Goal: Task Accomplishment & Management: Manage account settings

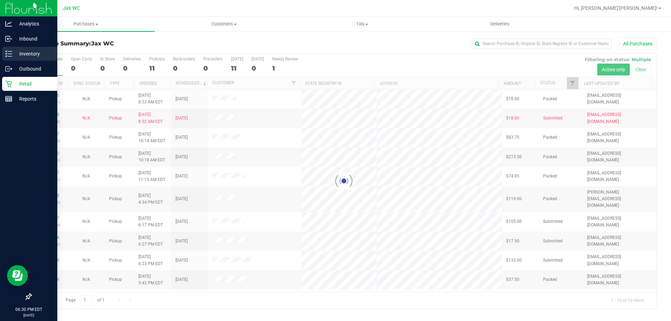
click at [6, 52] on icon at bounding box center [8, 53] width 7 height 7
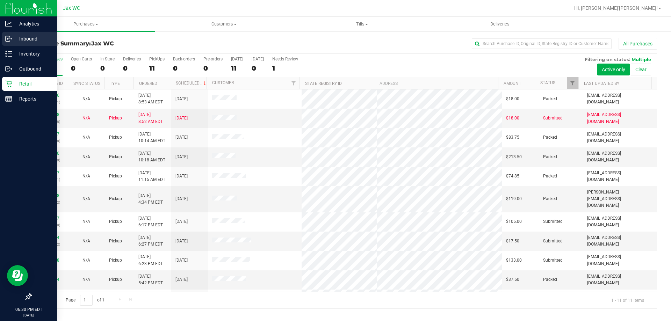
click at [10, 44] on div "Inbound" at bounding box center [29, 39] width 55 height 14
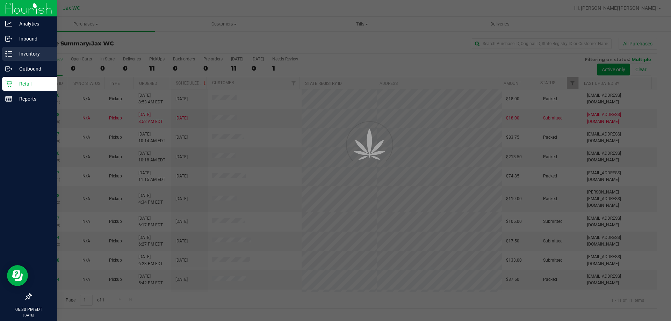
click at [20, 57] on p "Inventory" at bounding box center [33, 54] width 42 height 8
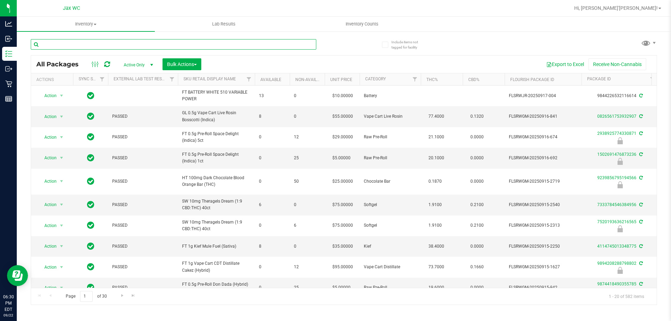
click at [112, 45] on input "text" at bounding box center [174, 44] width 286 height 10
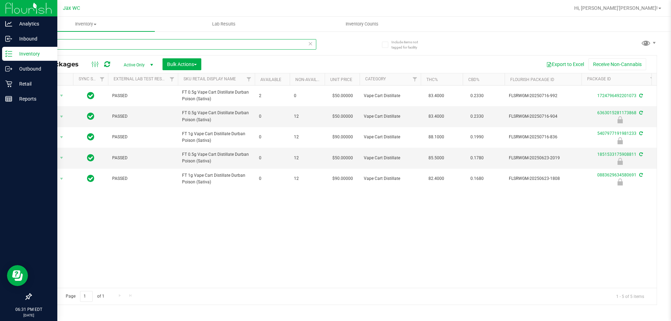
drag, startPoint x: 58, startPoint y: 45, endPoint x: 0, endPoint y: 16, distance: 64.6
click at [0, 17] on div "Analytics Inbound Inventory Outbound Retail Reports 06:31 PM EDT [DATE] 09/22 J…" at bounding box center [335, 160] width 671 height 321
type input "0883629634580691"
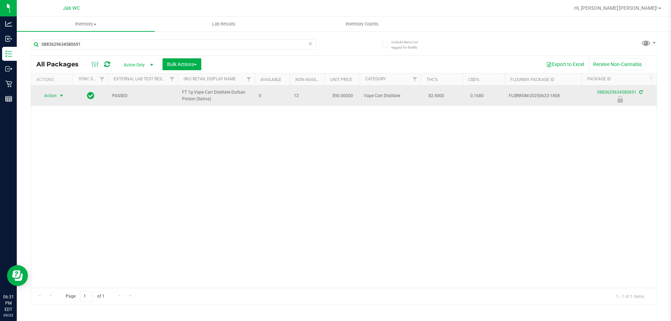
click at [49, 94] on span "Action" at bounding box center [47, 96] width 19 height 10
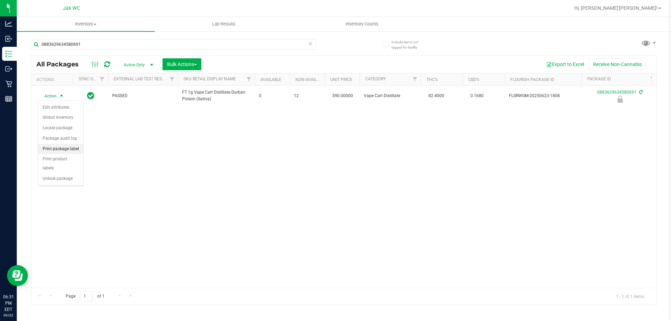
click at [70, 146] on li "Print package label" at bounding box center [60, 149] width 45 height 10
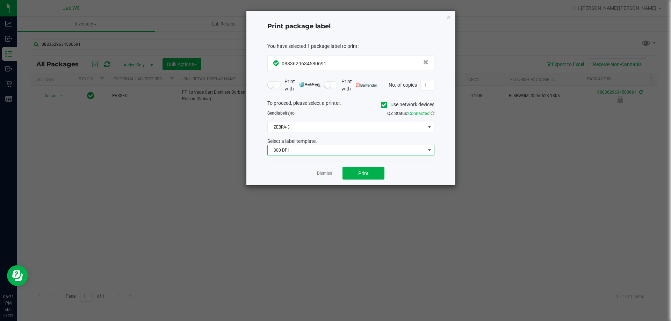
click at [355, 155] on span "300 DPI" at bounding box center [347, 150] width 158 height 10
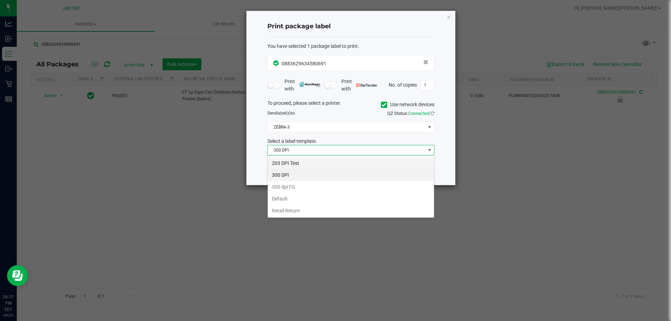
scroll to position [10, 167]
click at [317, 163] on li "203 DPI Test" at bounding box center [351, 163] width 166 height 12
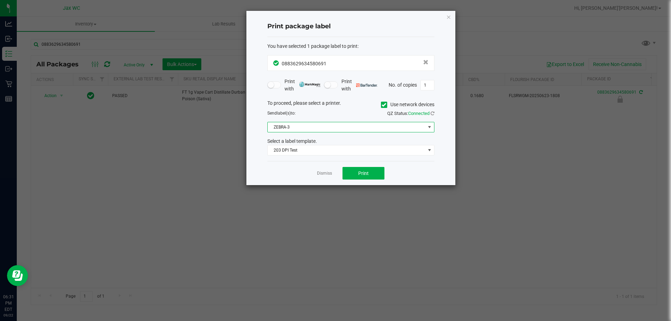
click at [324, 123] on span "ZEBRA-3" at bounding box center [347, 127] width 158 height 10
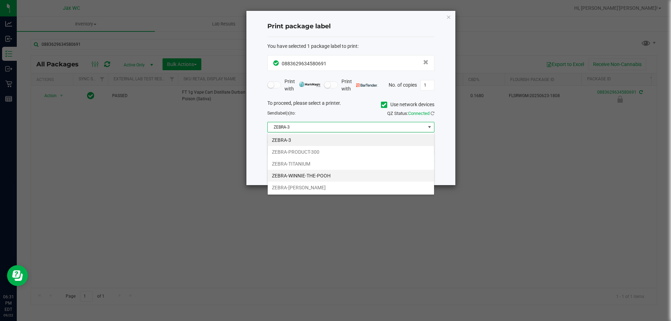
click at [323, 174] on li "ZEBRA-WINNIE-THE-POOH" at bounding box center [351, 176] width 166 height 12
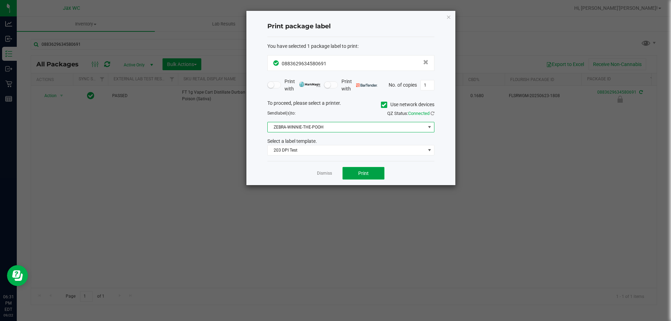
click at [357, 172] on button "Print" at bounding box center [364, 173] width 42 height 13
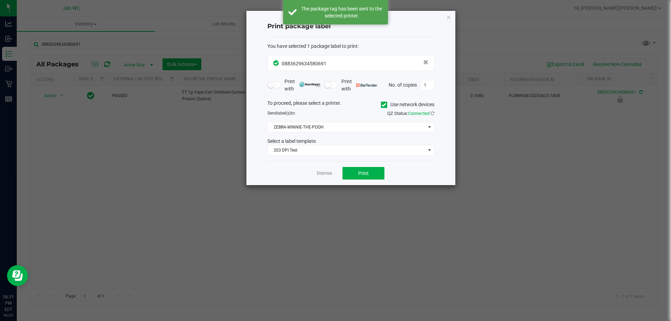
click at [322, 174] on link "Dismiss" at bounding box center [324, 174] width 15 height 6
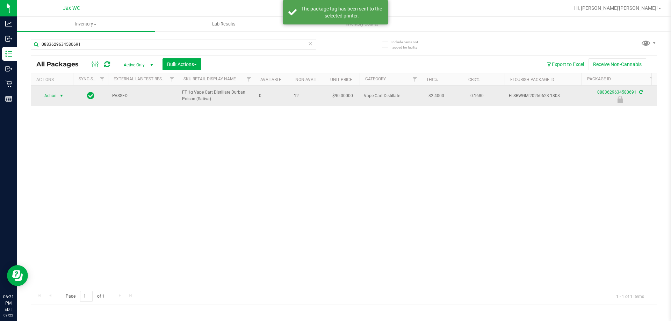
click at [59, 95] on span "select" at bounding box center [62, 96] width 6 height 6
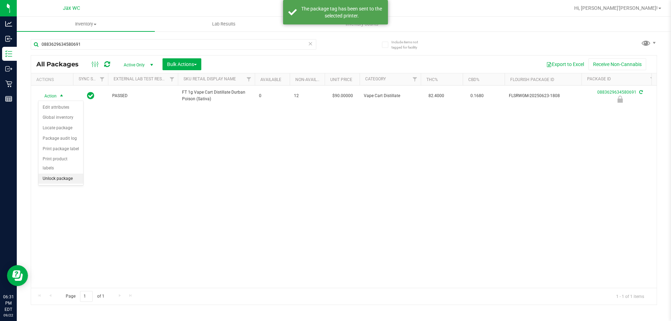
click at [73, 174] on li "Unlock package" at bounding box center [60, 179] width 45 height 10
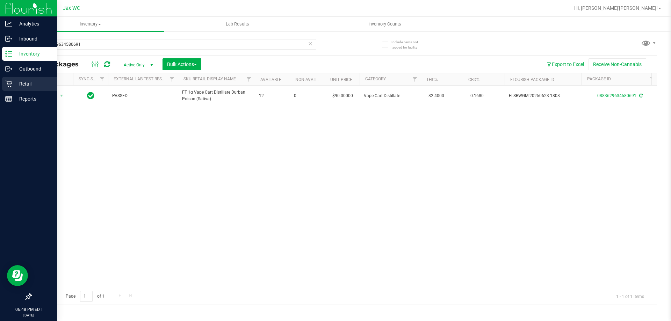
click at [23, 83] on p "Retail" at bounding box center [33, 84] width 42 height 8
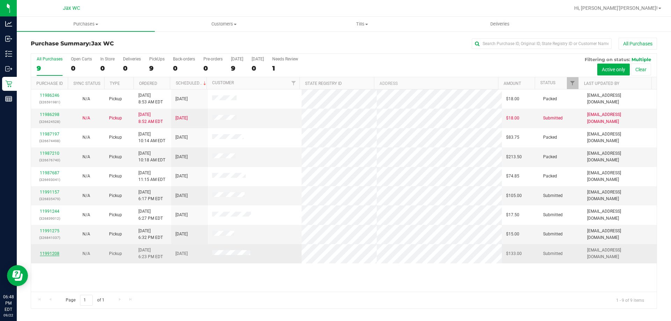
click at [52, 252] on link "11991208" at bounding box center [50, 253] width 20 height 5
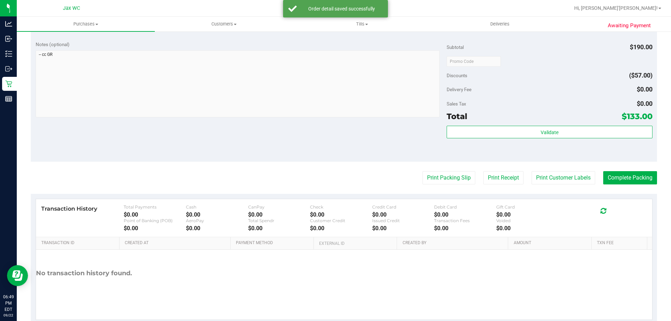
scroll to position [250, 0]
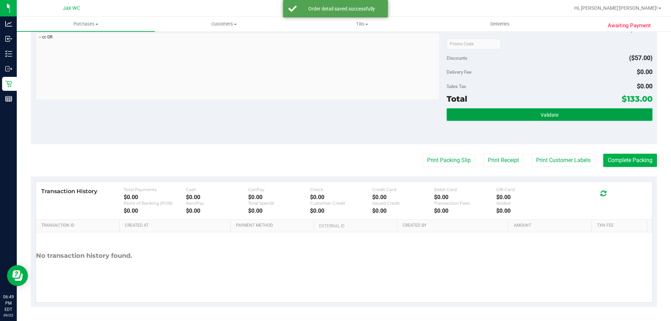
click at [598, 119] on button "Validate" at bounding box center [550, 114] width 206 height 13
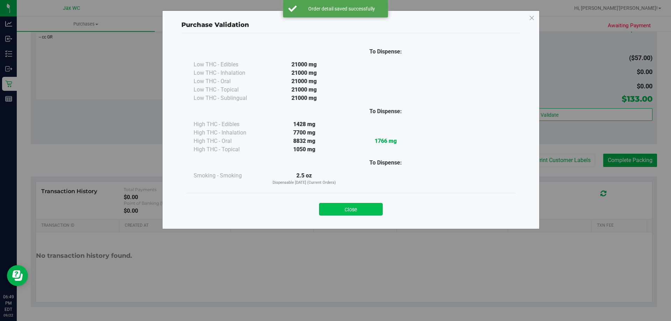
click at [381, 208] on button "Close" at bounding box center [351, 209] width 64 height 13
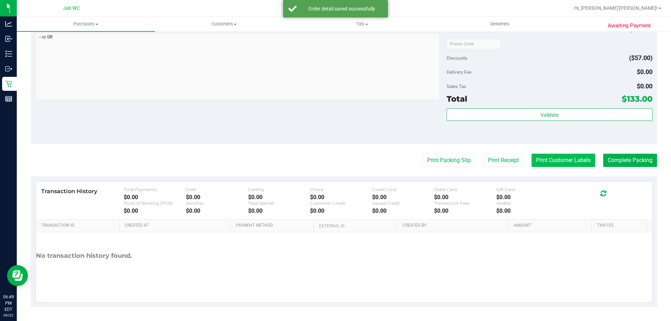
click at [546, 157] on button "Print Customer Labels" at bounding box center [564, 160] width 64 height 13
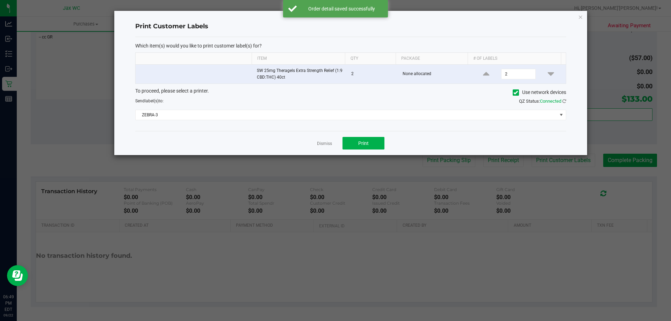
click at [352, 109] on div "To proceed, please select a printer. Use network devices Send label(s) to: QZ S…" at bounding box center [350, 103] width 431 height 33
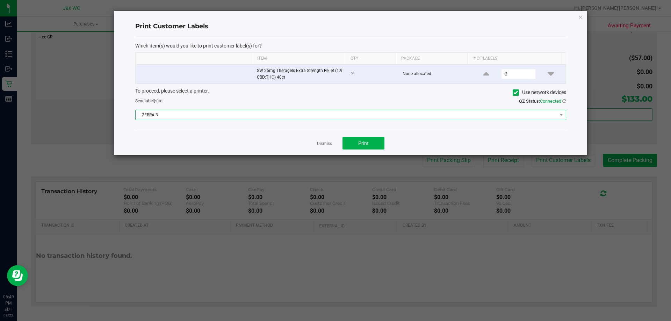
click at [284, 115] on span "ZEBRA-3" at bounding box center [347, 115] width 422 height 10
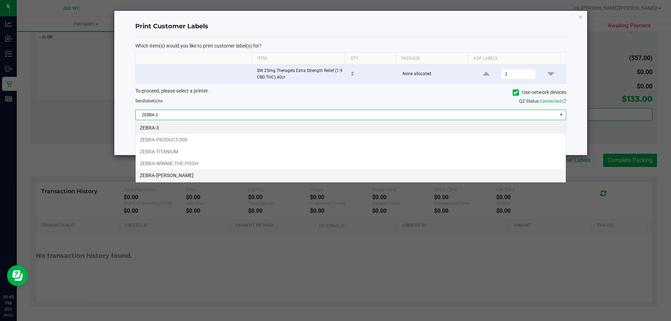
scroll to position [10, 431]
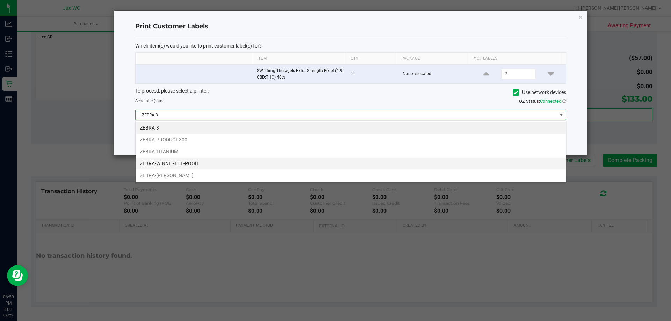
click at [212, 158] on li "ZEBRA-WINNIE-THE-POOH" at bounding box center [351, 164] width 430 height 12
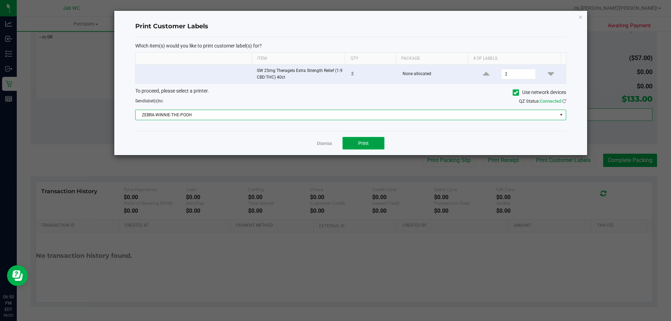
click at [362, 138] on button "Print" at bounding box center [364, 143] width 42 height 13
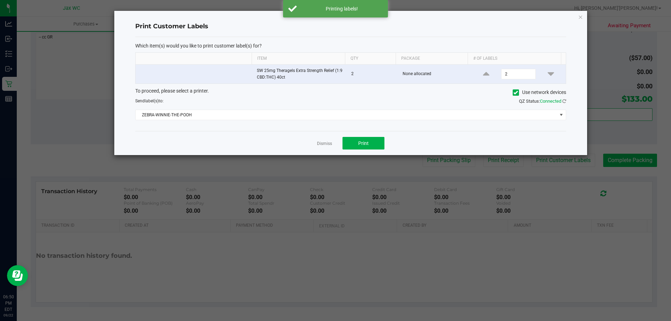
drag, startPoint x: 323, startPoint y: 145, endPoint x: 625, endPoint y: 160, distance: 301.8
click at [326, 145] on link "Dismiss" at bounding box center [324, 144] width 15 height 6
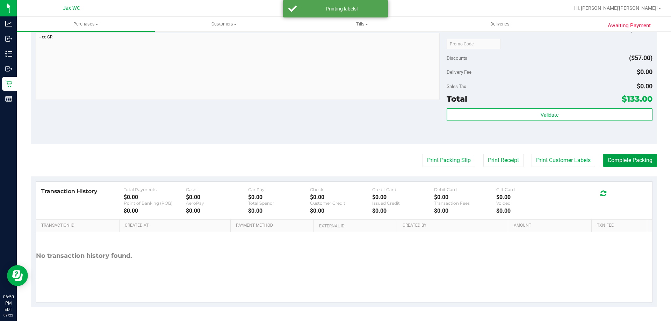
click at [632, 160] on button "Complete Packing" at bounding box center [630, 160] width 54 height 13
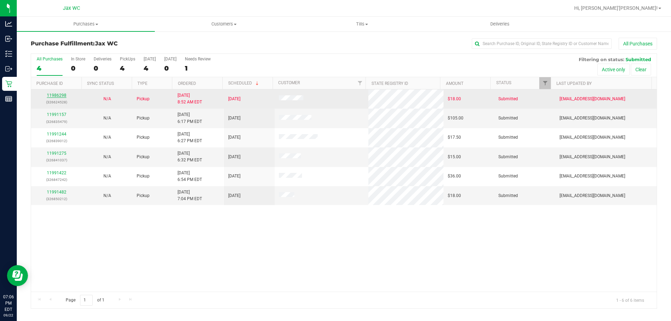
click at [62, 95] on link "11986298" at bounding box center [57, 95] width 20 height 5
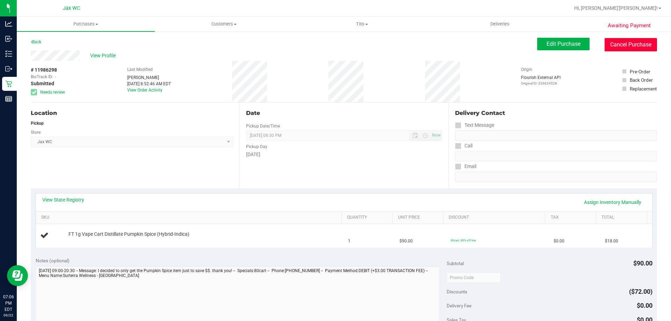
click at [611, 49] on button "Cancel Purchase" at bounding box center [631, 44] width 52 height 13
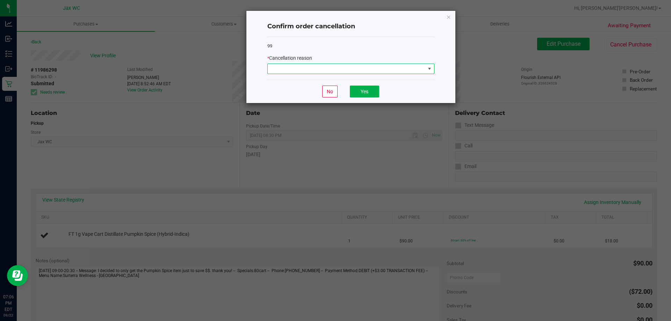
click at [360, 70] on span at bounding box center [347, 69] width 158 height 10
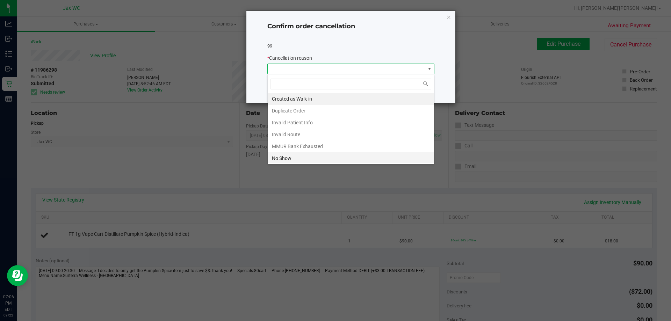
scroll to position [10, 167]
click at [313, 109] on li "Duplicate Order" at bounding box center [351, 111] width 166 height 12
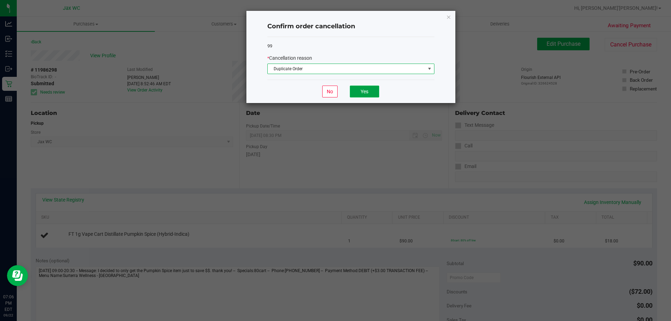
click at [366, 91] on button "Yes" at bounding box center [364, 92] width 29 height 12
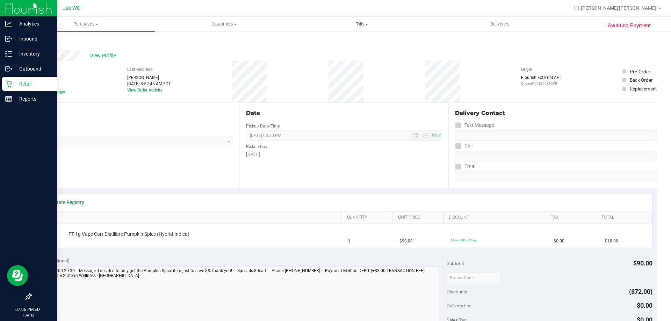
click at [8, 83] on icon at bounding box center [8, 83] width 7 height 7
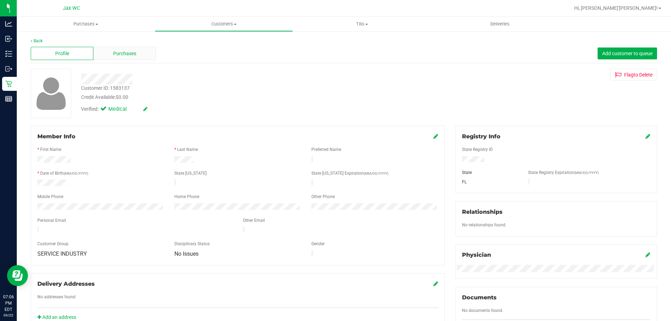
click at [124, 53] on span "Purchases" at bounding box center [124, 53] width 23 height 7
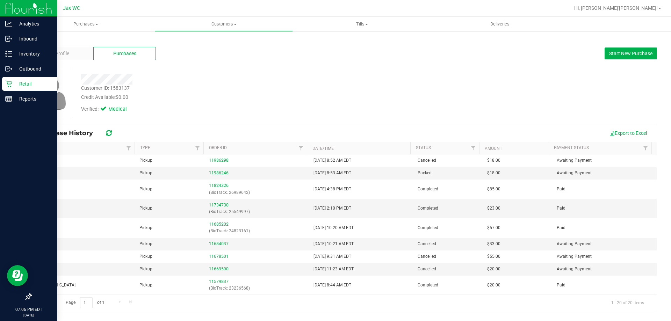
click at [18, 81] on p "Retail" at bounding box center [33, 84] width 42 height 8
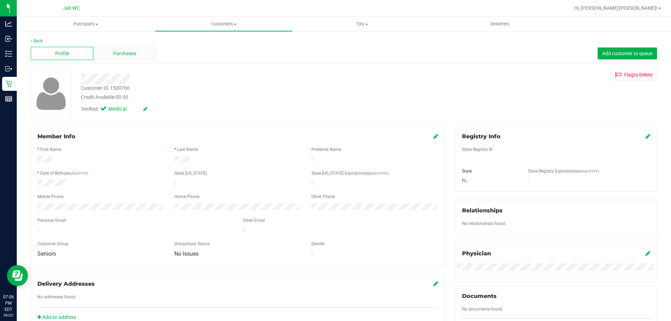
click at [140, 55] on div "Purchases" at bounding box center [124, 53] width 63 height 13
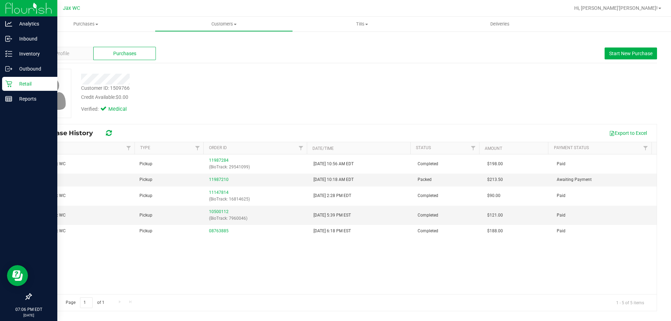
click at [14, 79] on div "Retail" at bounding box center [29, 84] width 55 height 14
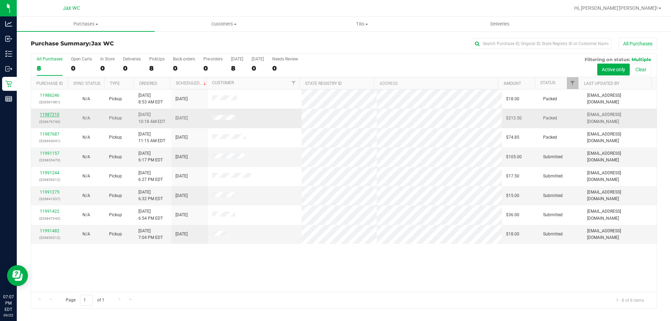
click at [57, 113] on link "11987210" at bounding box center [50, 114] width 20 height 5
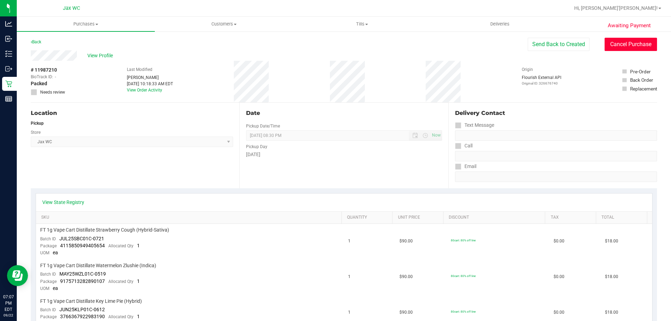
click at [612, 40] on button "Cancel Purchase" at bounding box center [631, 44] width 52 height 13
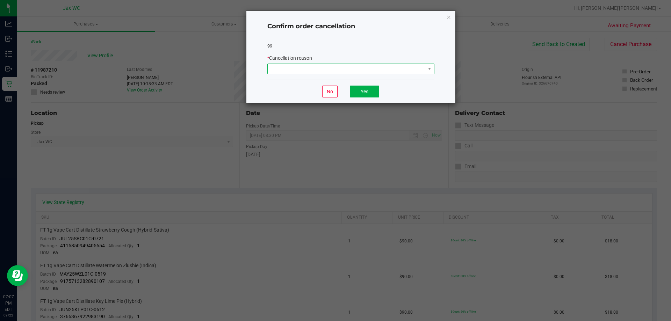
click at [354, 65] on span at bounding box center [347, 69] width 158 height 10
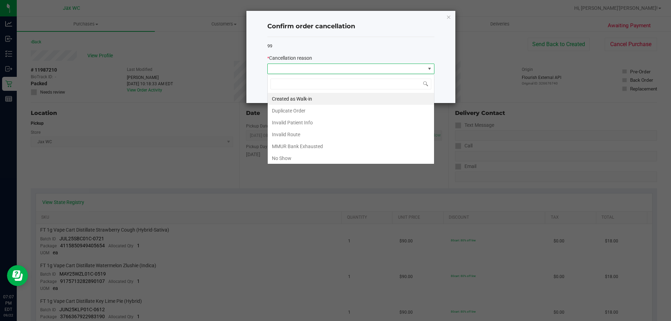
scroll to position [10, 167]
click at [301, 112] on li "Duplicate Order" at bounding box center [351, 111] width 166 height 12
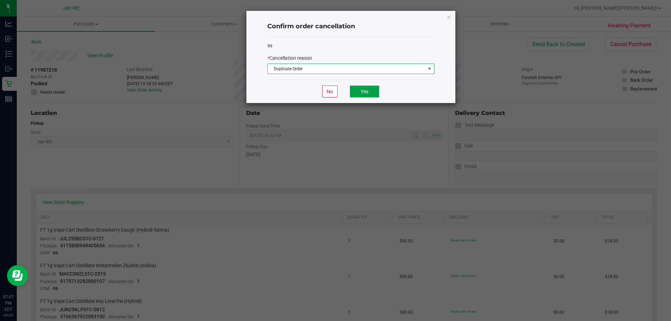
click at [360, 92] on button "Yes" at bounding box center [364, 92] width 29 height 12
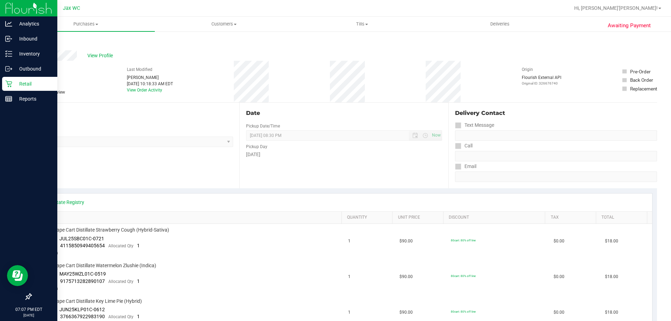
click at [17, 85] on p "Retail" at bounding box center [33, 84] width 42 height 8
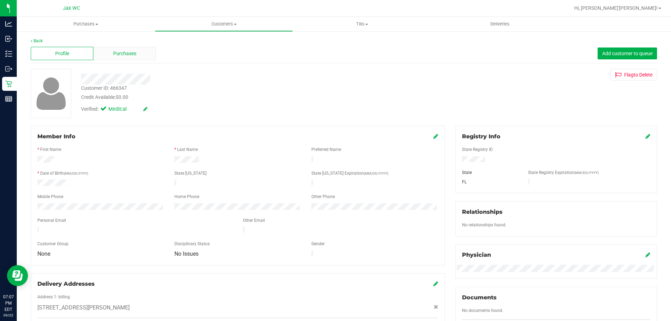
click at [109, 52] on div "Purchases" at bounding box center [124, 53] width 63 height 13
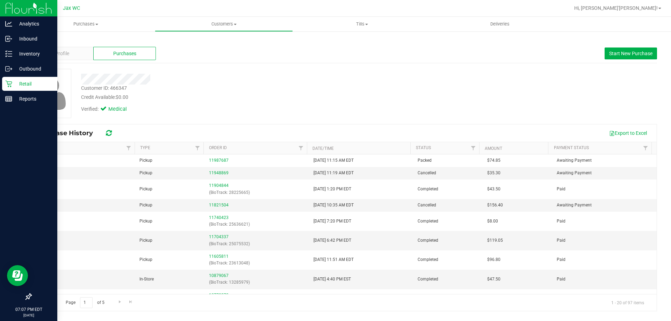
click at [12, 82] on p "Retail" at bounding box center [33, 84] width 42 height 8
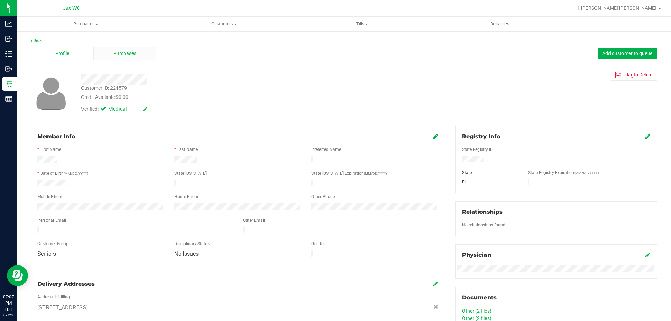
click at [144, 56] on div "Purchases" at bounding box center [124, 53] width 63 height 13
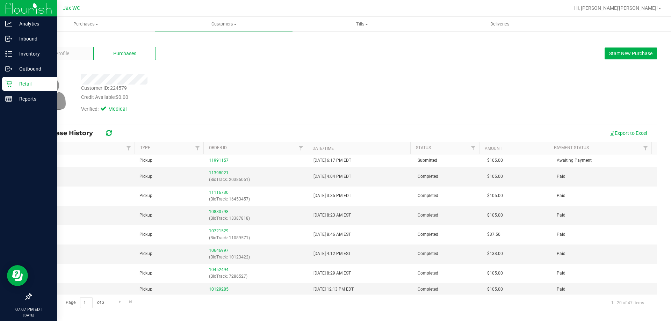
click at [10, 84] on icon at bounding box center [8, 83] width 7 height 7
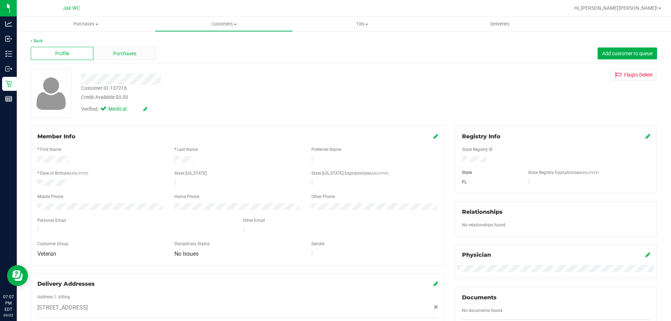
click at [135, 53] on span "Purchases" at bounding box center [124, 53] width 23 height 7
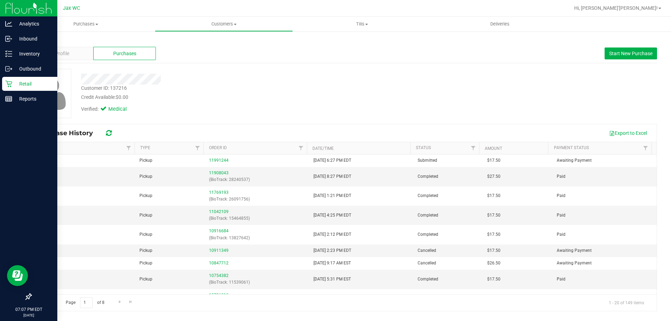
click at [9, 81] on icon at bounding box center [8, 83] width 7 height 7
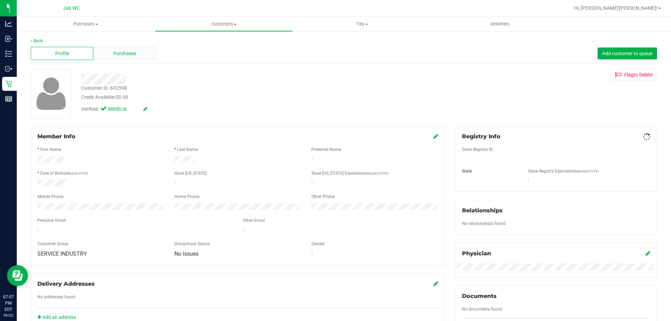
click at [139, 55] on div "Purchases" at bounding box center [124, 53] width 63 height 13
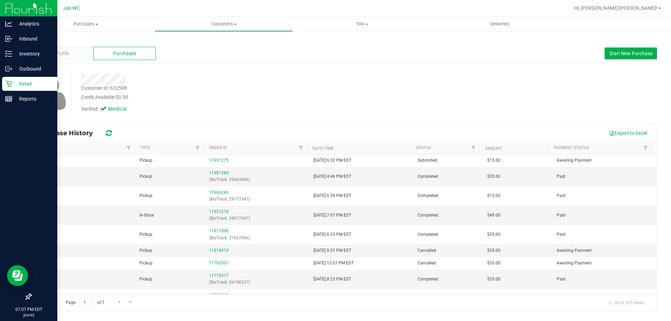
click at [0, 81] on link "Retail" at bounding box center [28, 84] width 57 height 15
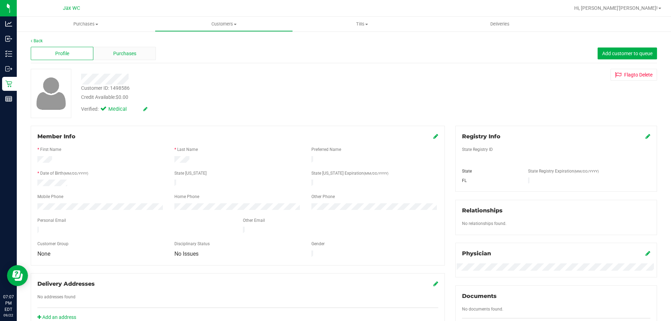
click at [134, 47] on div "Purchases" at bounding box center [124, 53] width 63 height 13
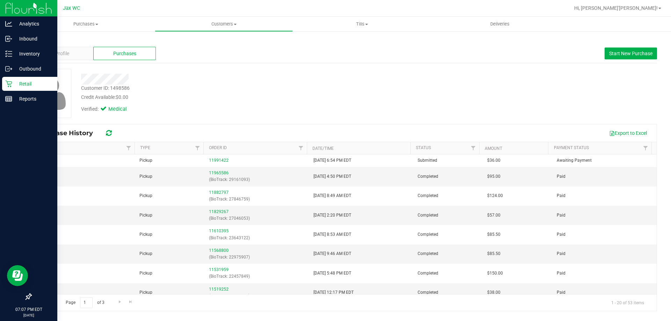
click at [7, 86] on icon at bounding box center [8, 83] width 7 height 7
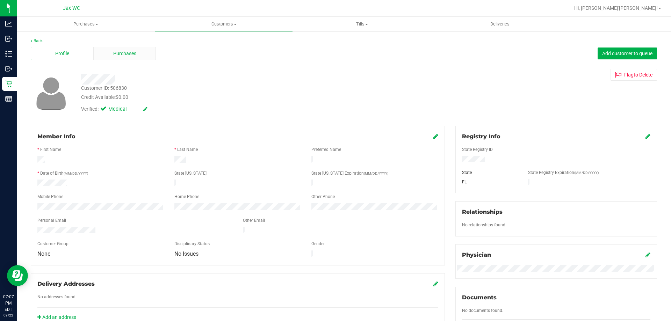
click at [120, 53] on span "Purchases" at bounding box center [124, 53] width 23 height 7
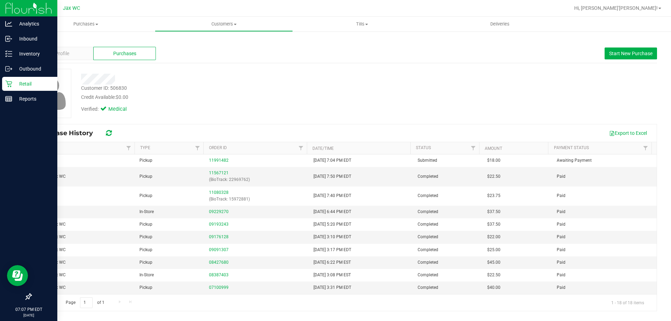
click at [10, 86] on icon at bounding box center [8, 83] width 7 height 7
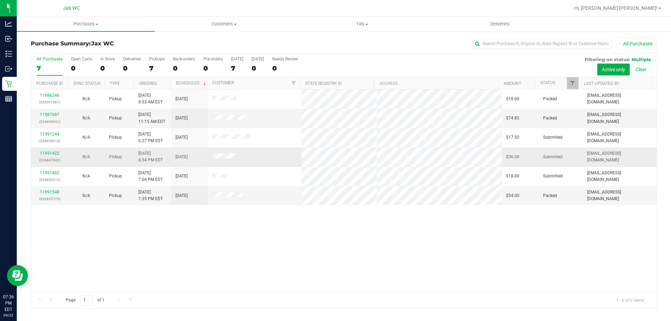
click at [46, 150] on td "11991422 (326847242)" at bounding box center [49, 157] width 37 height 19
click at [46, 153] on link "11991422" at bounding box center [50, 153] width 20 height 5
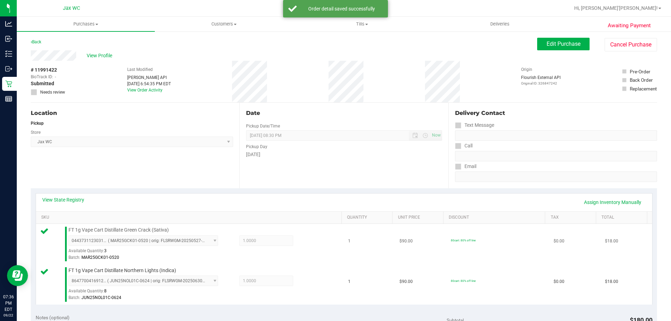
scroll to position [210, 0]
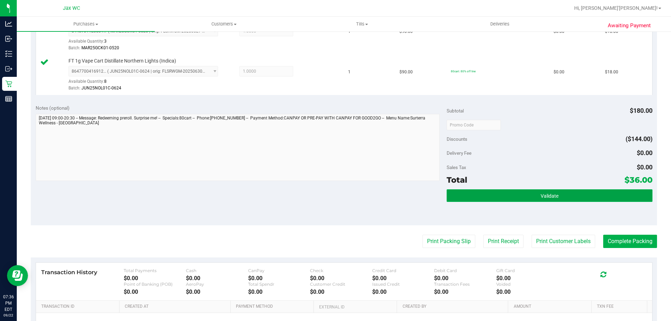
click at [599, 195] on button "Validate" at bounding box center [550, 195] width 206 height 13
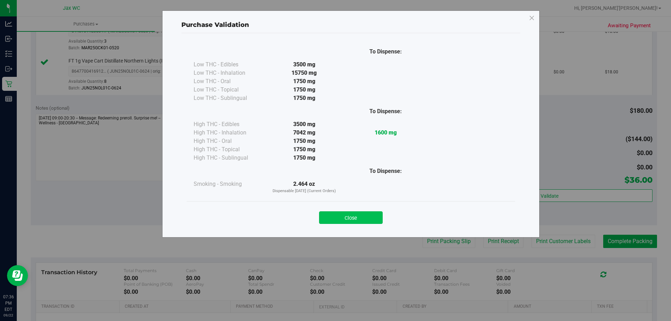
click at [373, 220] on button "Close" at bounding box center [351, 218] width 64 height 13
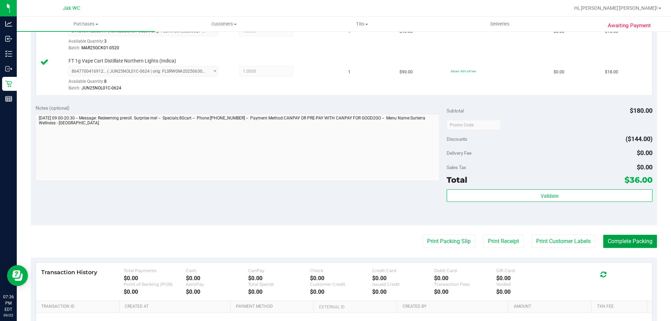
click at [639, 238] on button "Complete Packing" at bounding box center [630, 241] width 54 height 13
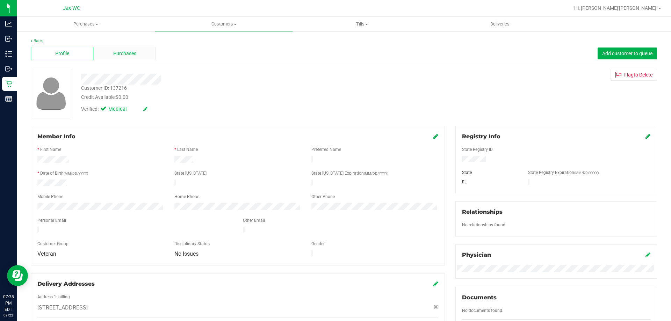
click at [128, 55] on span "Purchases" at bounding box center [124, 53] width 23 height 7
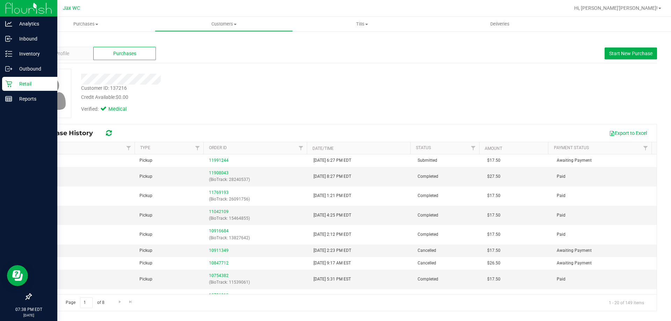
click at [13, 79] on div "Retail" at bounding box center [29, 84] width 55 height 14
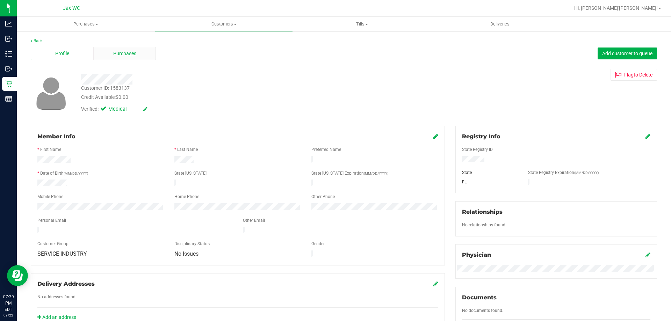
click at [148, 53] on div "Purchases" at bounding box center [124, 53] width 63 height 13
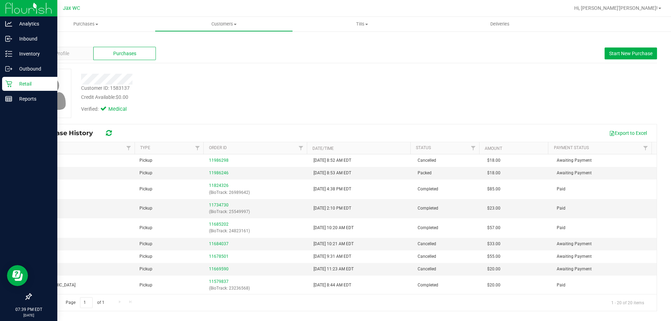
click at [13, 86] on p "Retail" at bounding box center [33, 84] width 42 height 8
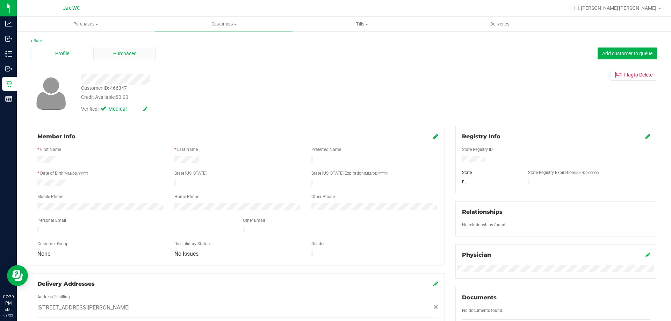
click at [128, 52] on span "Purchases" at bounding box center [124, 53] width 23 height 7
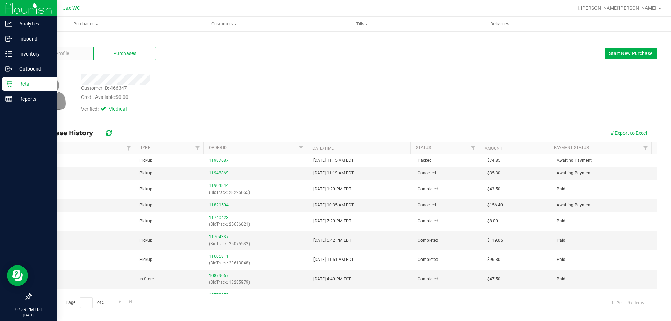
click at [4, 89] on div "Retail" at bounding box center [29, 84] width 55 height 14
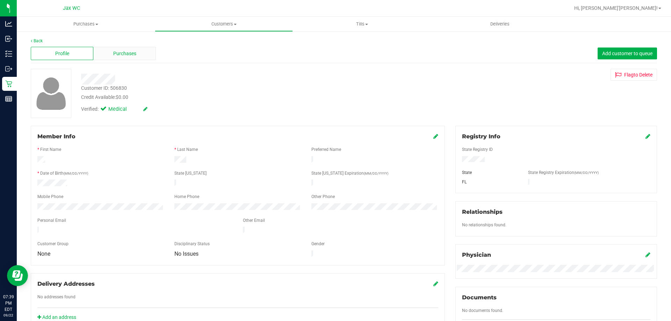
click at [146, 48] on div "Purchases" at bounding box center [124, 53] width 63 height 13
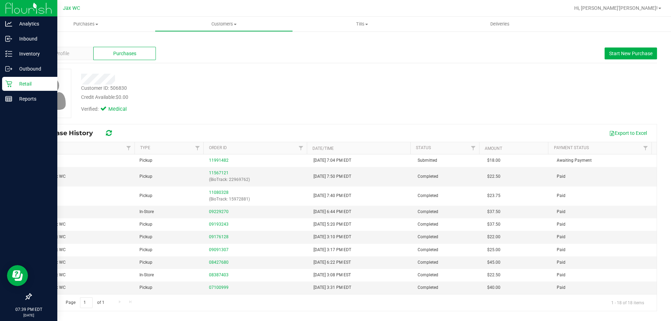
click at [7, 80] on icon at bounding box center [8, 83] width 7 height 7
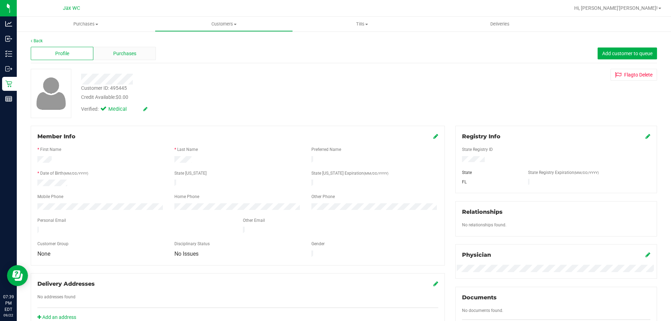
click at [133, 51] on span "Purchases" at bounding box center [124, 53] width 23 height 7
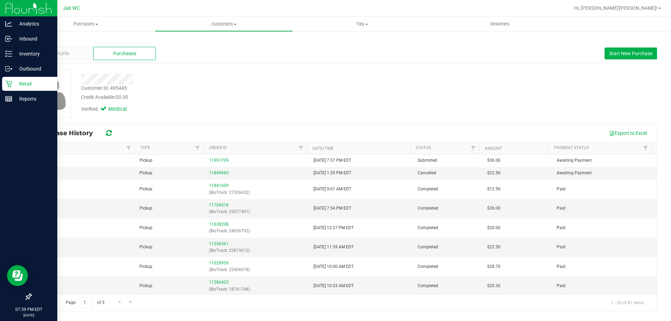
click at [6, 83] on icon at bounding box center [8, 83] width 7 height 7
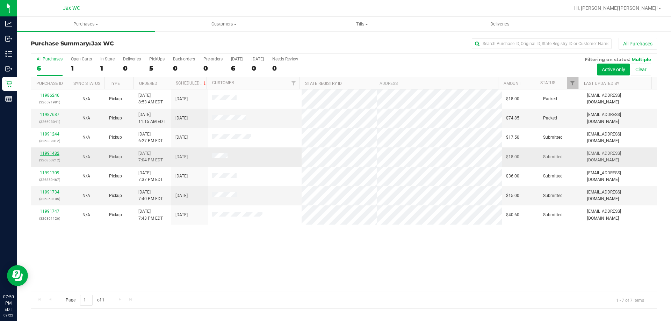
click at [50, 155] on link "11991482" at bounding box center [50, 153] width 20 height 5
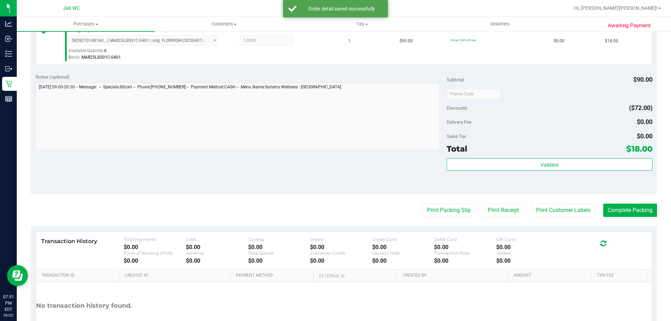
scroll to position [210, 0]
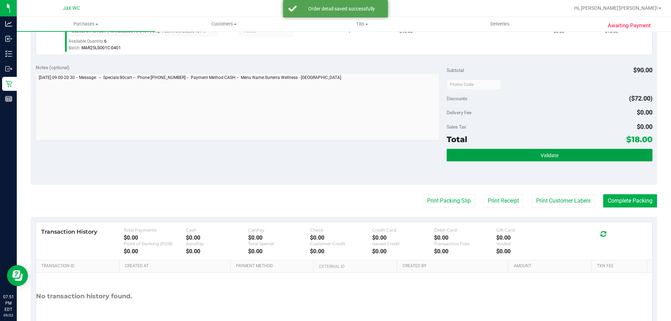
click at [609, 150] on button "Validate" at bounding box center [550, 155] width 206 height 13
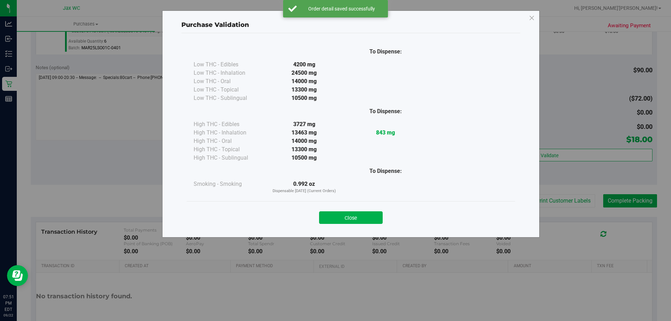
click at [369, 211] on div "Close" at bounding box center [351, 215] width 318 height 17
click at [376, 217] on button "Close" at bounding box center [351, 218] width 64 height 13
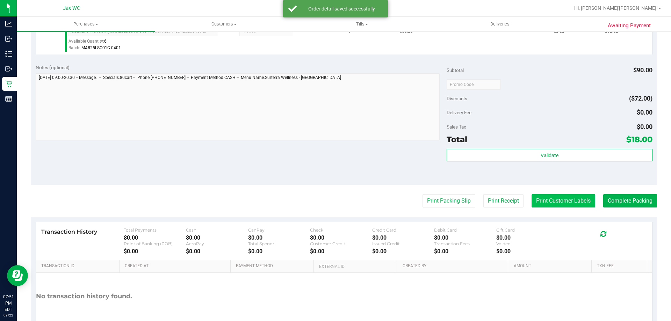
click at [544, 202] on button "Print Customer Labels" at bounding box center [564, 200] width 64 height 13
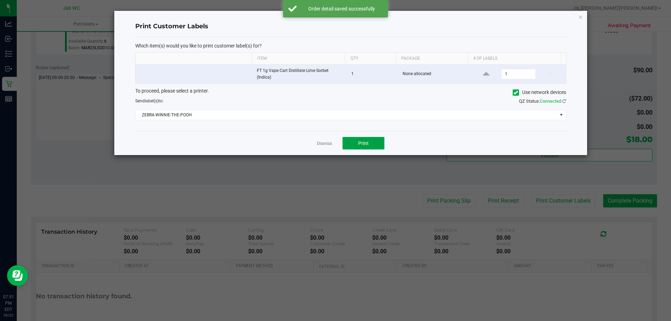
click at [355, 147] on button "Print" at bounding box center [364, 143] width 42 height 13
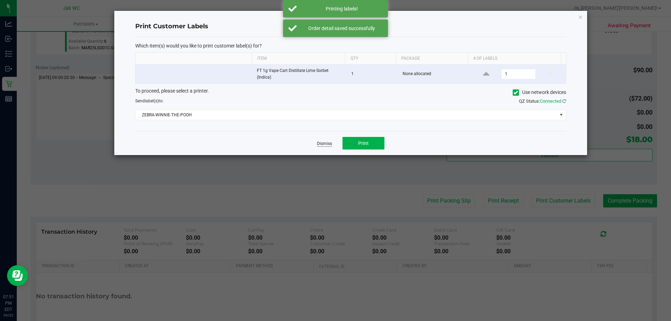
click at [324, 144] on link "Dismiss" at bounding box center [324, 144] width 15 height 6
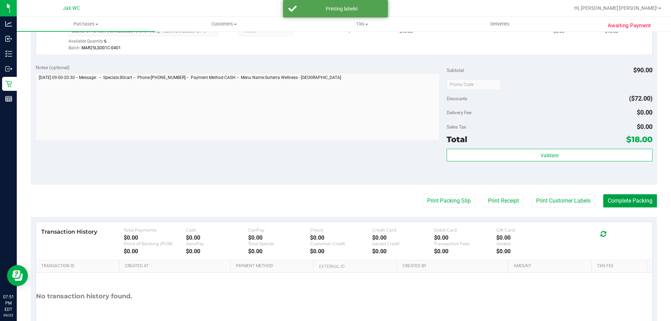
click at [642, 203] on button "Complete Packing" at bounding box center [630, 200] width 54 height 13
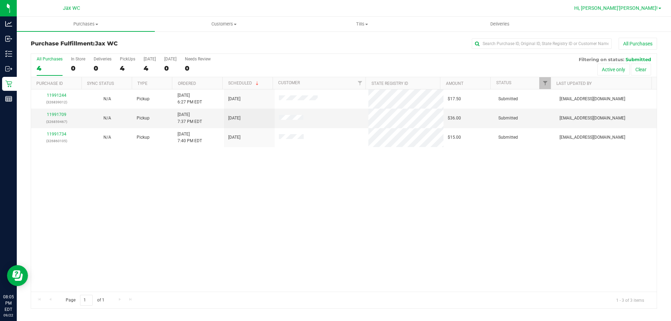
click at [646, 9] on span "Hi, [PERSON_NAME]'[PERSON_NAME]!" at bounding box center [616, 8] width 84 height 6
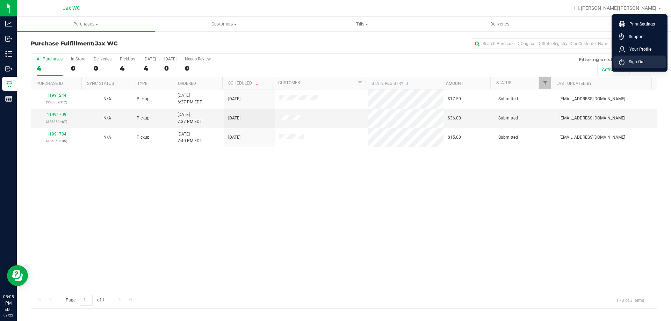
click at [620, 64] on icon at bounding box center [622, 62] width 6 height 7
